Goal: Task Accomplishment & Management: Manage account settings

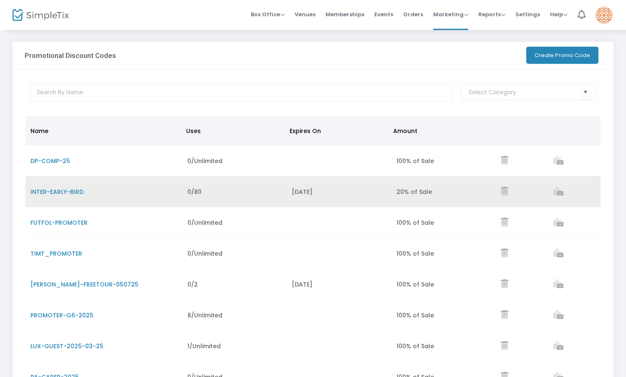
click at [558, 193] on icon "Data table" at bounding box center [559, 191] width 10 height 9
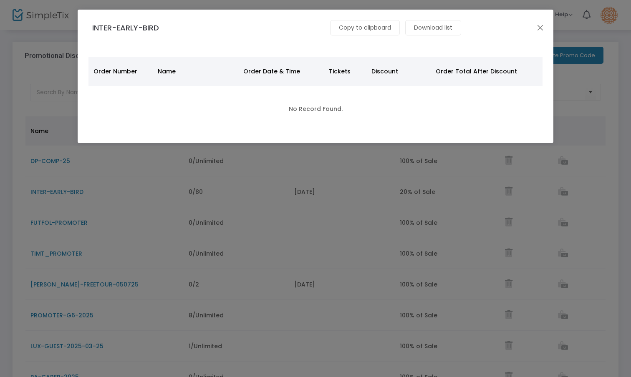
click at [345, 20] on div "Copy to clipboard" at bounding box center [364, 27] width 75 height 15
click at [345, 26] on div "Copy to clipboard" at bounding box center [364, 27] width 75 height 15
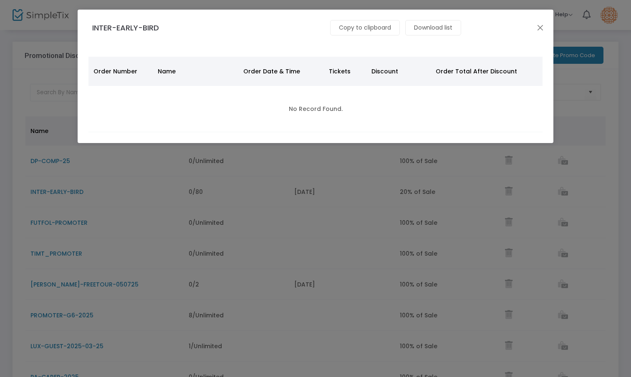
click at [345, 26] on div "Copy to clipboard" at bounding box center [364, 27] width 75 height 15
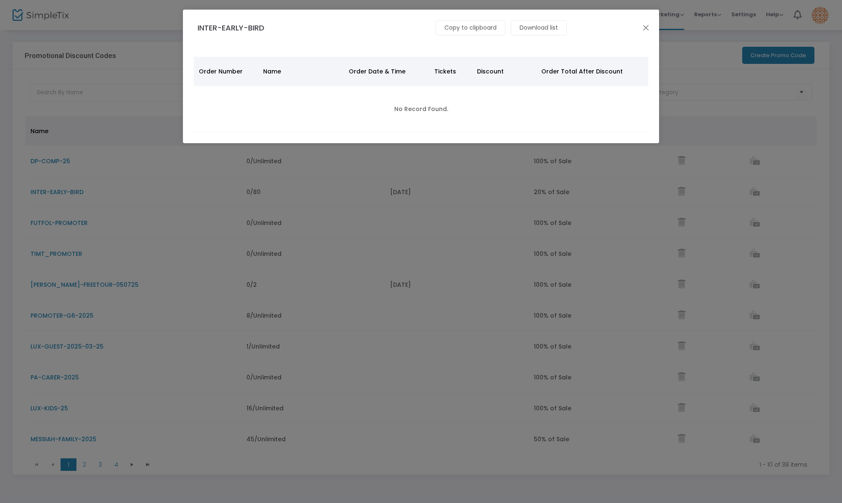
click at [465, 25] on div "Copy to clipboard" at bounding box center [469, 27] width 75 height 15
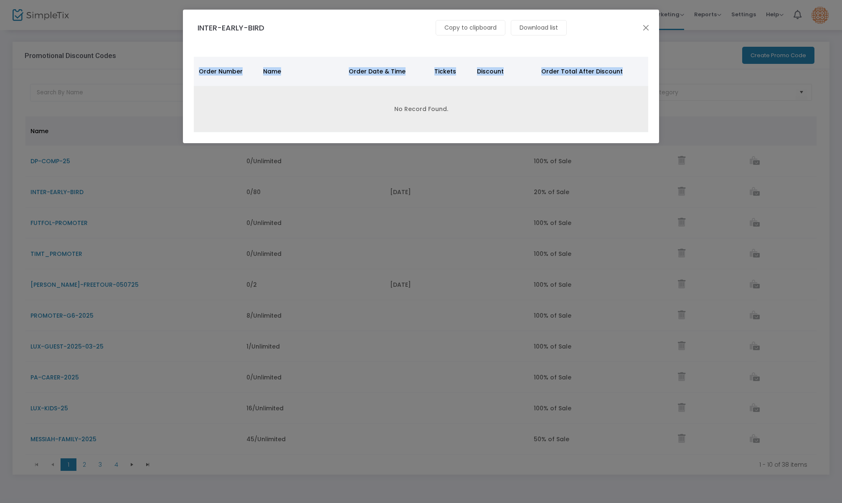
drag, startPoint x: 372, startPoint y: 16, endPoint x: 389, endPoint y: 93, distance: 79.1
click at [389, 93] on div "INTER-EARLY-BIRD Copy to clipboard Download list Edit Delete Order Number Name …" at bounding box center [421, 77] width 476 height 134
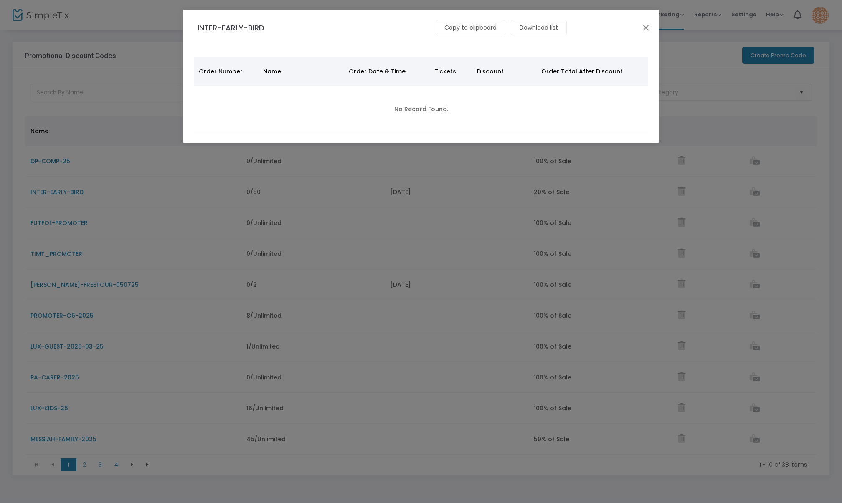
click at [521, 34] on div "Download list" at bounding box center [538, 27] width 61 height 15
click at [478, 31] on div "Copy to clipboard" at bounding box center [469, 27] width 75 height 15
click at [473, 18] on div "Copy to clipboard Download list Edit Delete" at bounding box center [422, 25] width 305 height 21
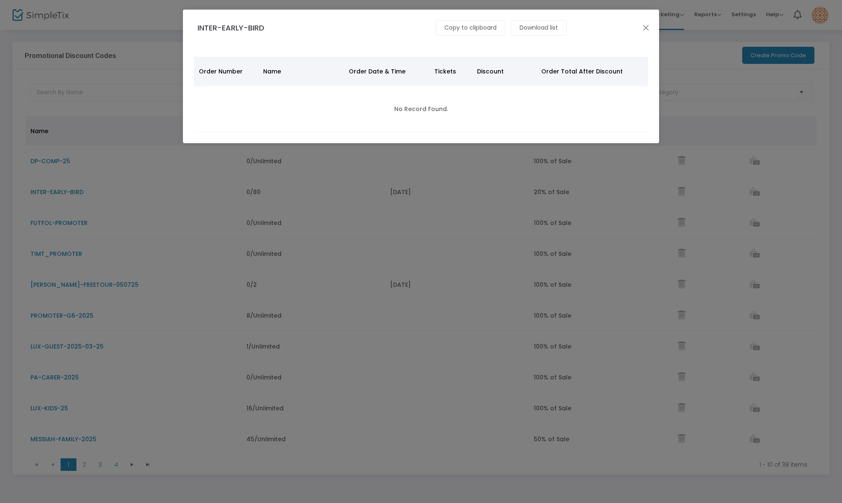
click at [457, 25] on div "Copy to clipboard" at bounding box center [469, 27] width 75 height 15
click at [631, 27] on button "Close" at bounding box center [645, 27] width 11 height 11
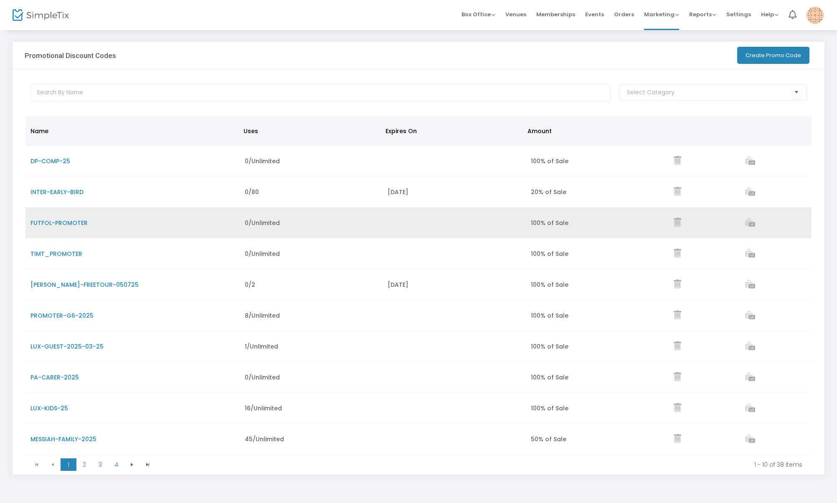
click at [631, 225] on icon "Data table" at bounding box center [750, 222] width 10 height 9
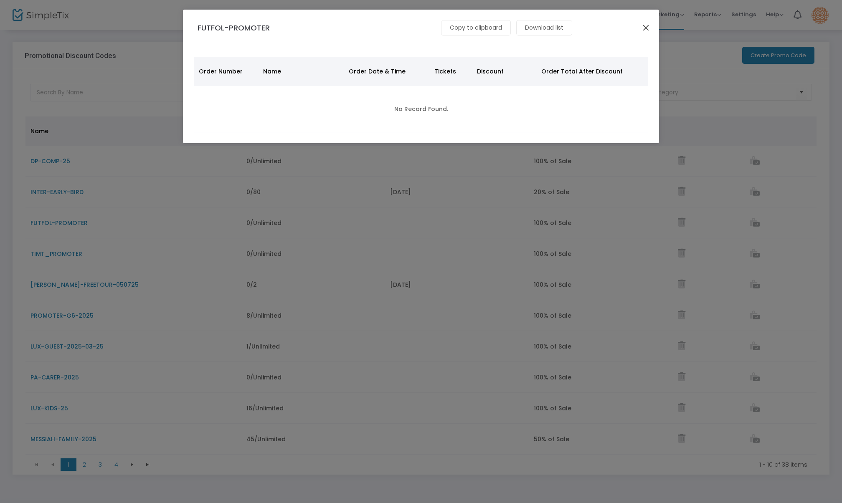
click at [631, 32] on button "Close" at bounding box center [645, 27] width 11 height 11
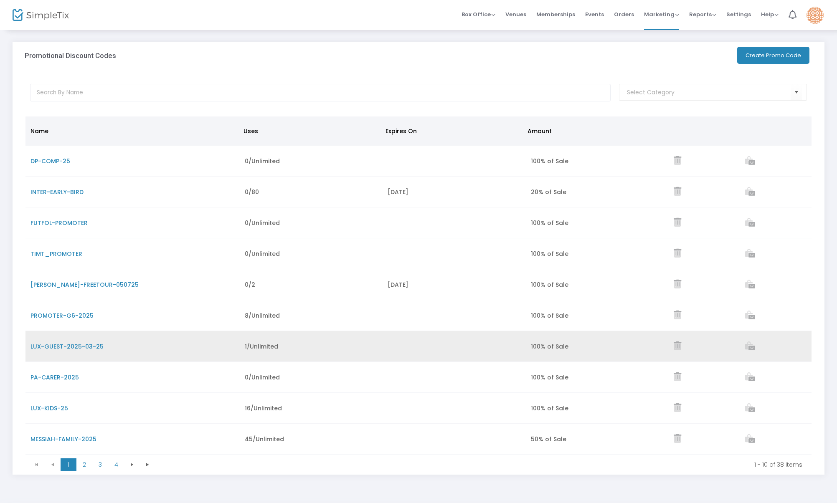
click at [631, 349] on icon "Data table" at bounding box center [750, 345] width 10 height 9
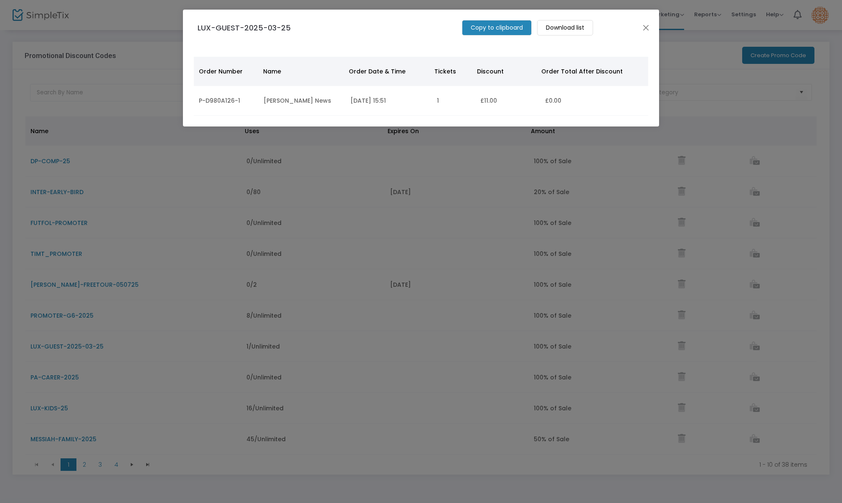
click at [476, 28] on m-button "Copy to clipboard" at bounding box center [497, 27] width 70 height 15
copy ul "Edit Delete"
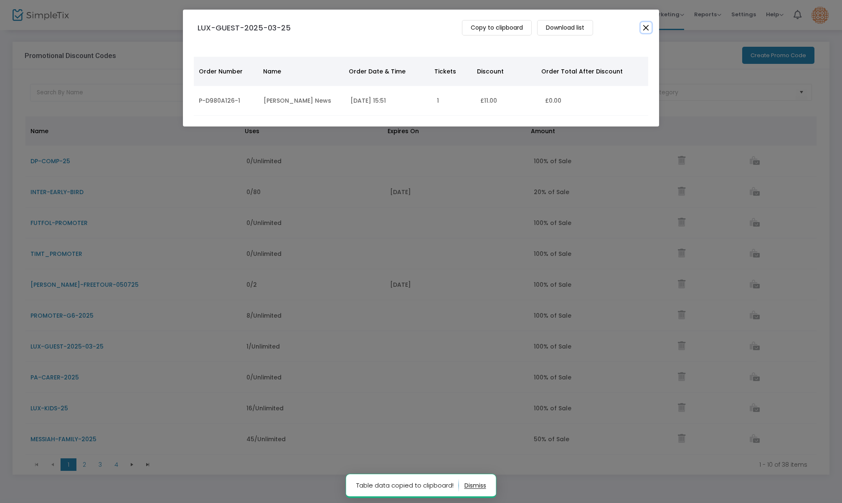
click at [631, 25] on button "Close" at bounding box center [645, 27] width 11 height 11
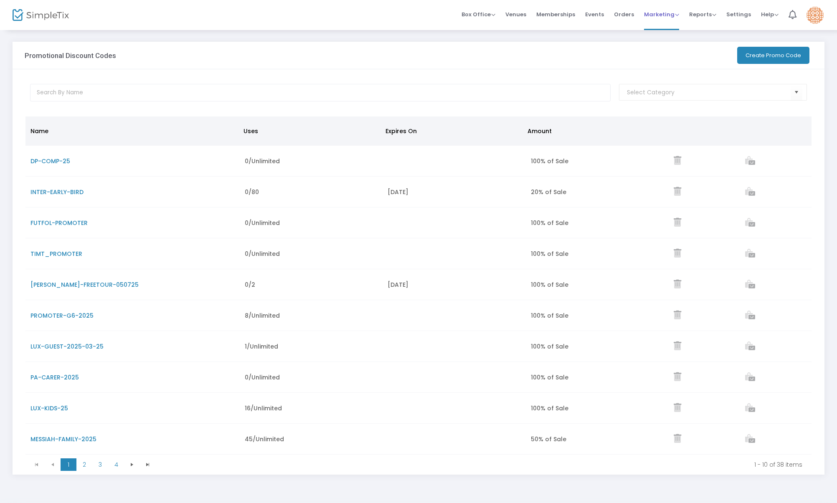
click at [631, 22] on span "Marketing Promo Codes Quantity Discounts Affiliate" at bounding box center [661, 14] width 35 height 21
click at [631, 14] on span "Marketing" at bounding box center [661, 14] width 35 height 8
click at [631, 33] on li "Promo Codes" at bounding box center [677, 28] width 67 height 16
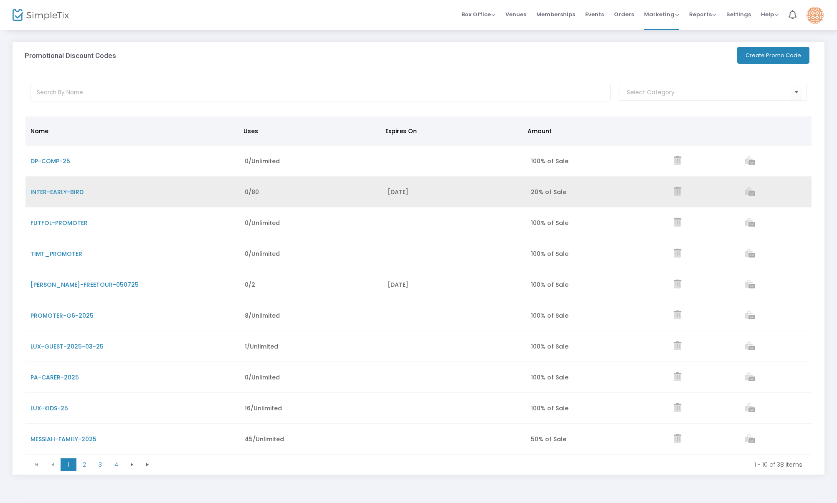
click at [67, 192] on span "INTER-EARLY-BIRD" at bounding box center [56, 192] width 53 height 8
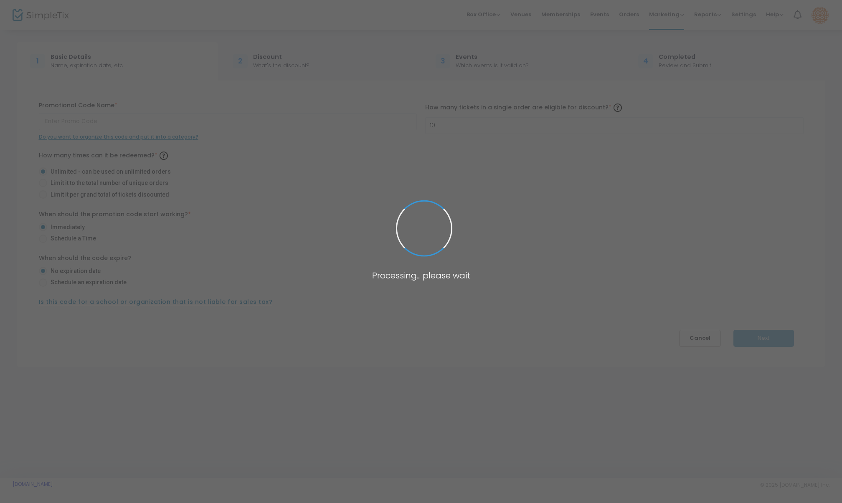
type input "INTER-EARLY-BIRD"
type input "4"
radio input "false"
radio input "true"
radio input "false"
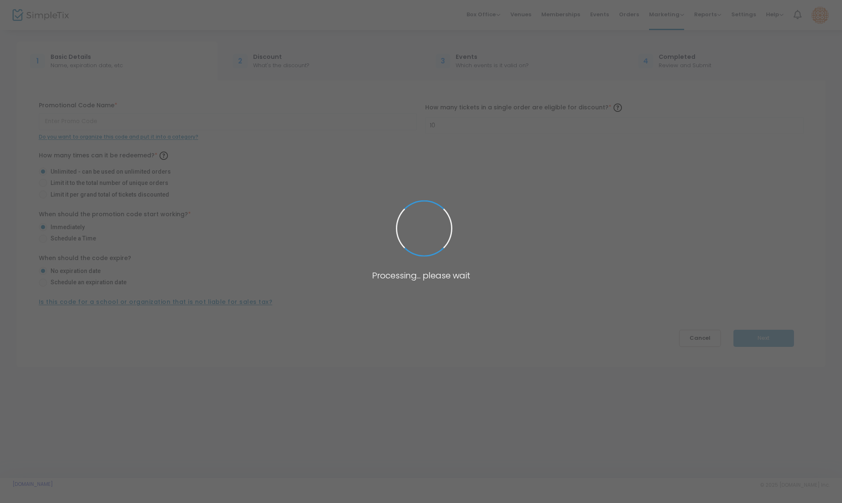
radio input "true"
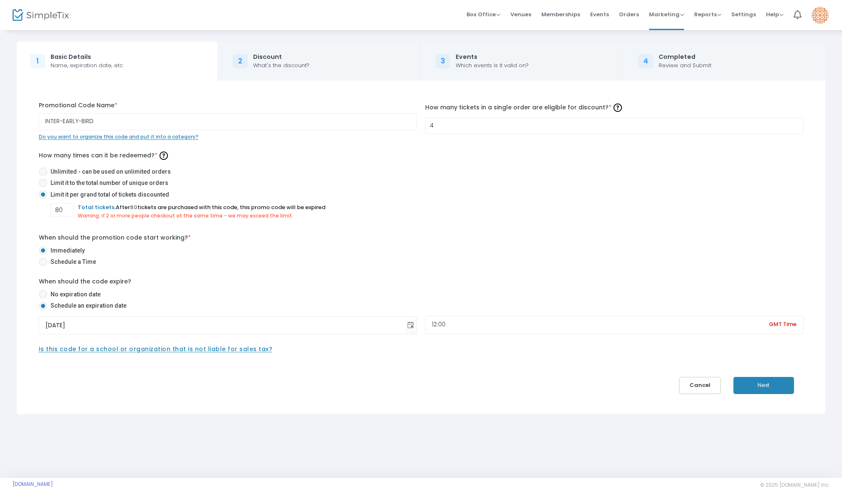
click at [631, 377] on button "Next" at bounding box center [763, 385] width 61 height 17
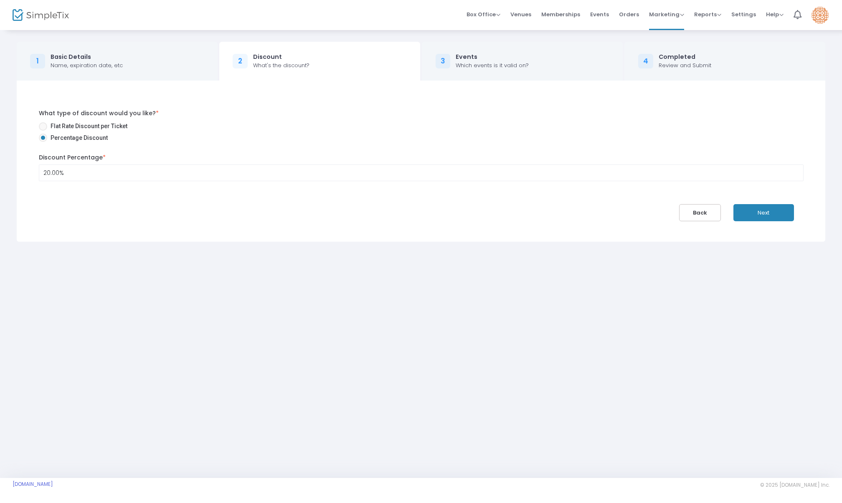
click at [631, 206] on button "Next" at bounding box center [763, 212] width 61 height 17
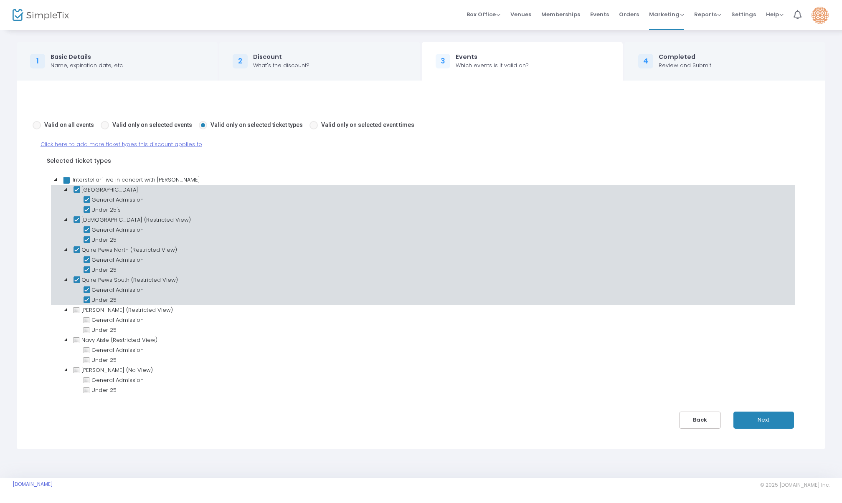
click at [631, 377] on button "Next" at bounding box center [763, 420] width 61 height 17
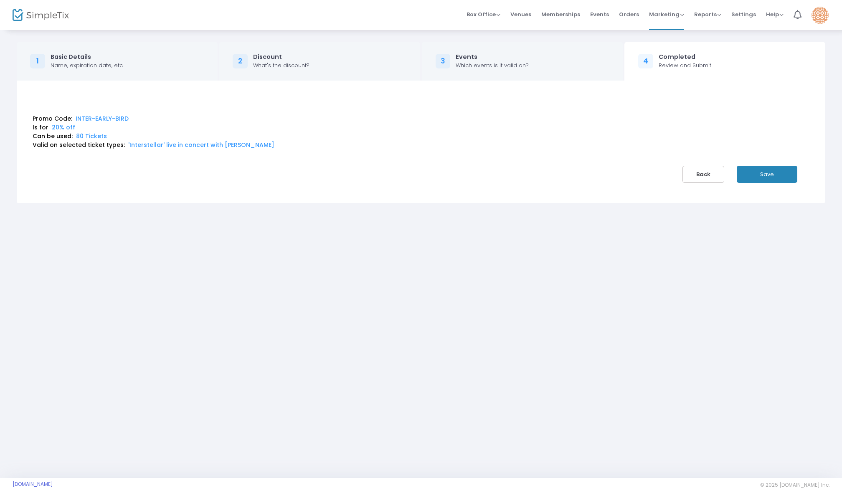
click at [631, 178] on button "Save" at bounding box center [766, 174] width 61 height 17
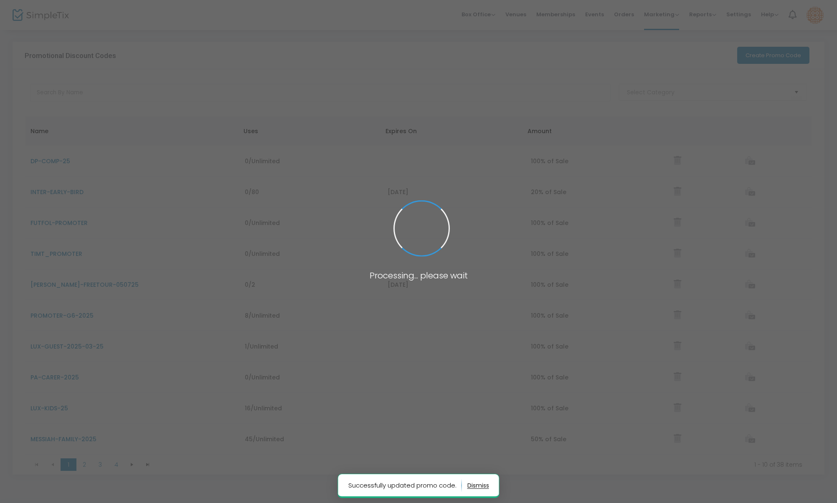
click at [599, 16] on body "Processing... please wait Successfully updated promo code. Box Office Sell Tick…" at bounding box center [418, 251] width 837 height 503
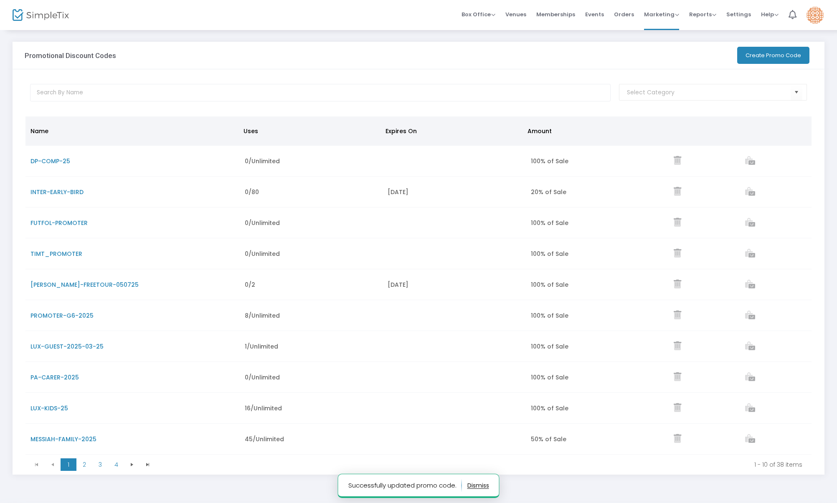
click at [599, 16] on span "Events" at bounding box center [594, 14] width 19 height 21
